Goal: Task Accomplishment & Management: Use online tool/utility

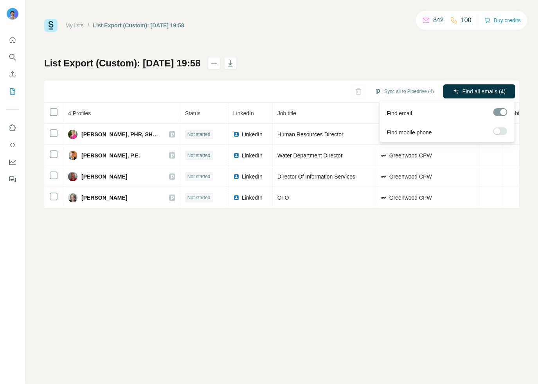
click at [476, 91] on span "Find all emails (4)" at bounding box center [483, 92] width 43 height 8
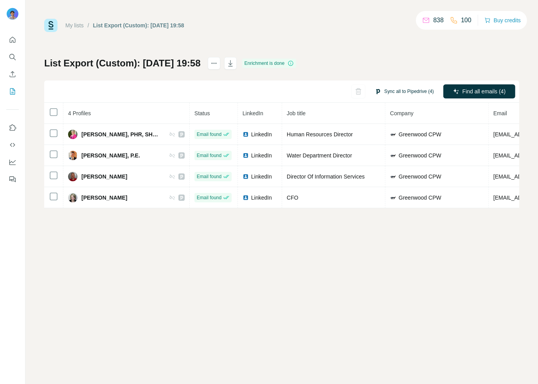
click at [388, 88] on button "Sync all to Pipedrive (4)" at bounding box center [404, 92] width 70 height 12
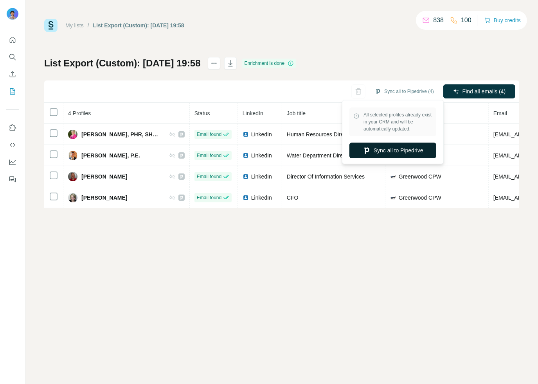
click at [408, 152] on button "Sync all to Pipedrive" at bounding box center [392, 151] width 87 height 16
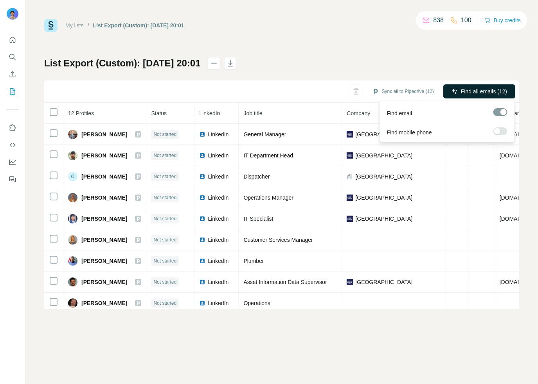
click at [474, 92] on span "Find all emails (12)" at bounding box center [484, 92] width 46 height 8
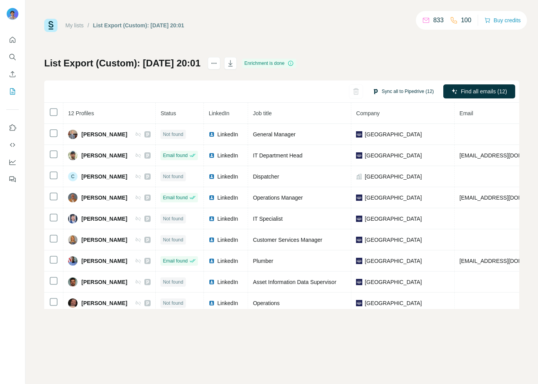
click at [399, 87] on button "Sync all to Pipedrive (12)" at bounding box center [403, 92] width 72 height 12
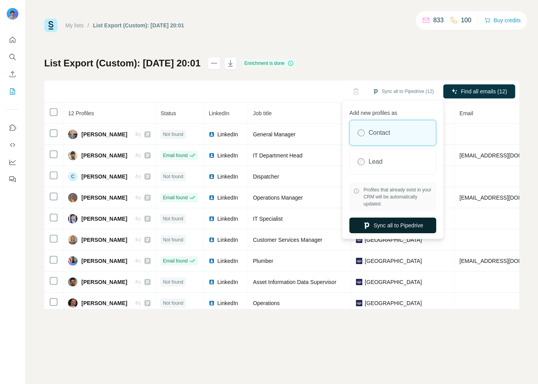
click at [387, 225] on button "Sync all to Pipedrive" at bounding box center [392, 226] width 87 height 16
